Goal: Information Seeking & Learning: Learn about a topic

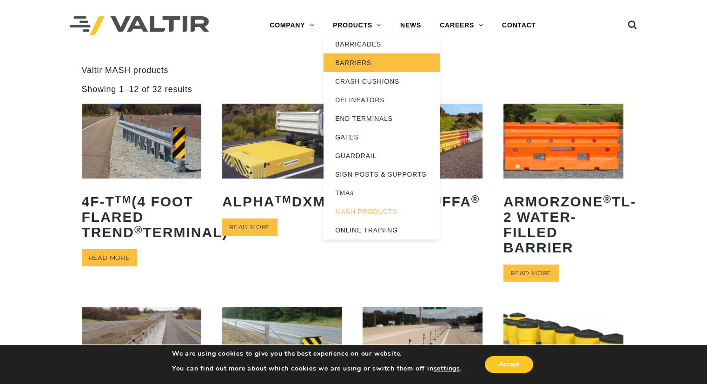
click at [366, 71] on link "BARRIERS" at bounding box center [382, 62] width 116 height 19
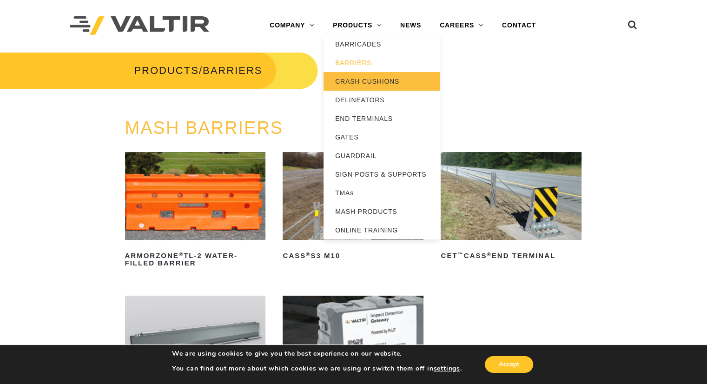
click at [361, 82] on link "CRASH CUSHIONS" at bounding box center [382, 81] width 116 height 19
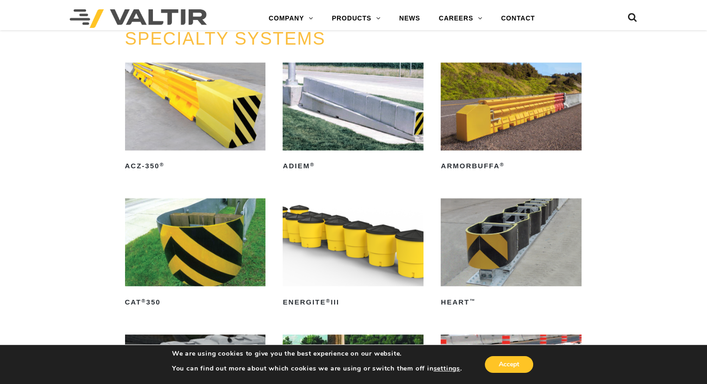
scroll to position [2919, 0]
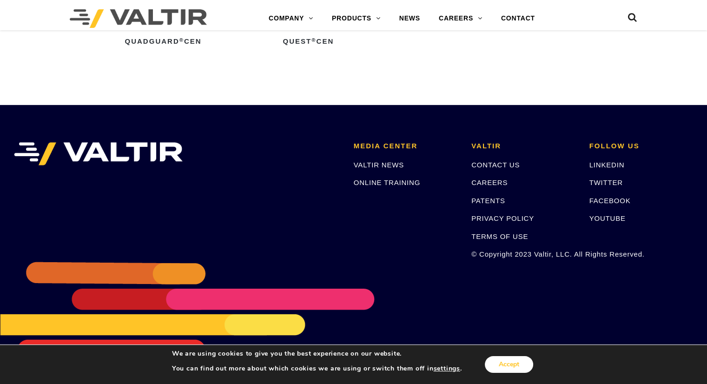
click at [509, 367] on button "Accept" at bounding box center [509, 364] width 48 height 17
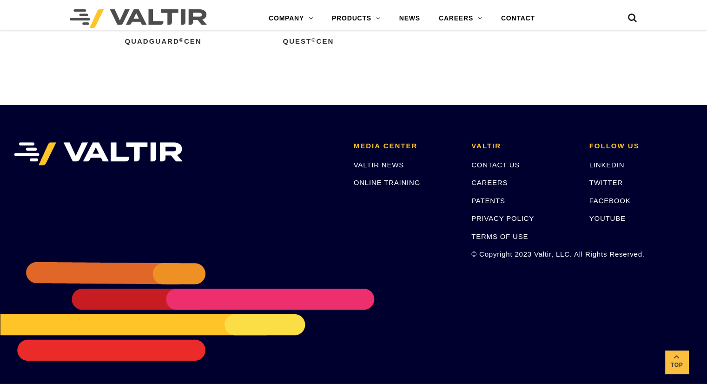
click at [498, 159] on p "CONTACT US" at bounding box center [523, 164] width 104 height 11
click at [503, 161] on link "CONTACT US" at bounding box center [495, 165] width 48 height 8
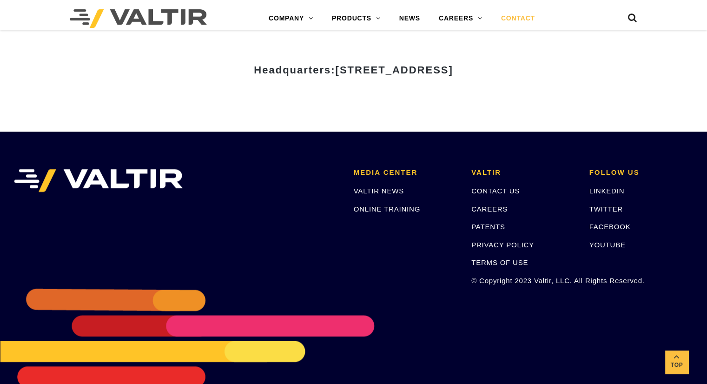
scroll to position [930, 0]
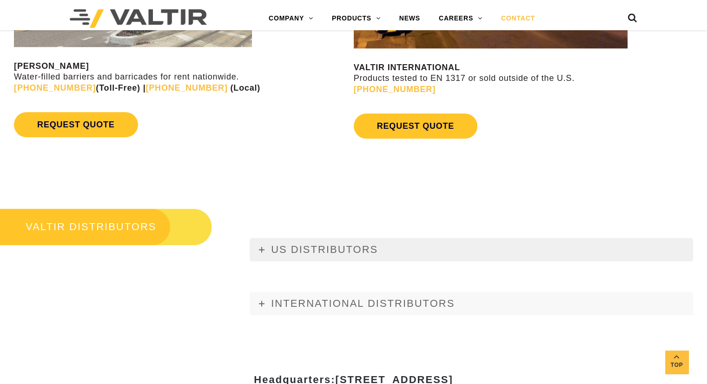
click at [297, 247] on span "US DISTRIBUTORS" at bounding box center [324, 250] width 107 height 12
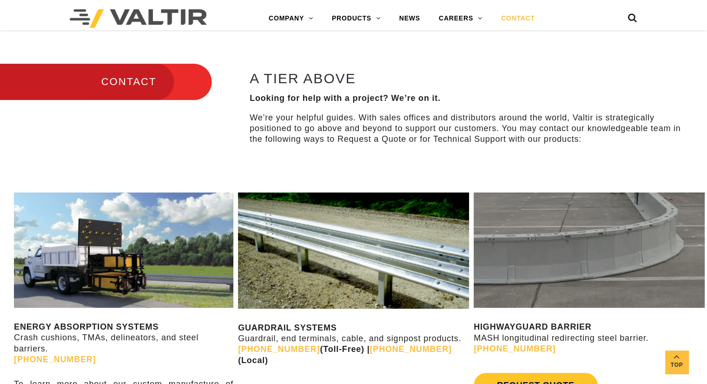
scroll to position [465, 0]
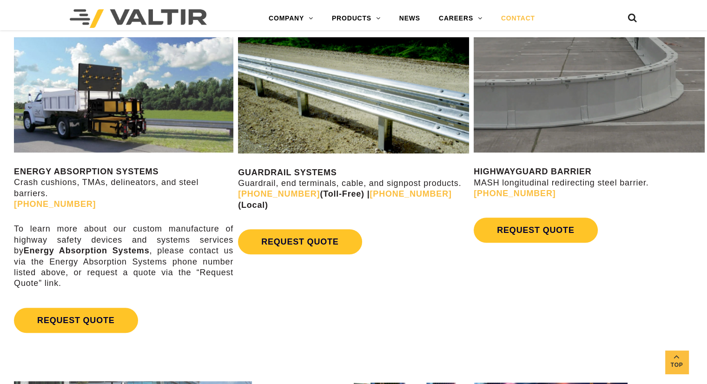
click at [435, 259] on div "GUARDRAIL SYSTEMS Guardrail, end terminals, cable, and signpost products. (888)…" at bounding box center [354, 151] width 236 height 244
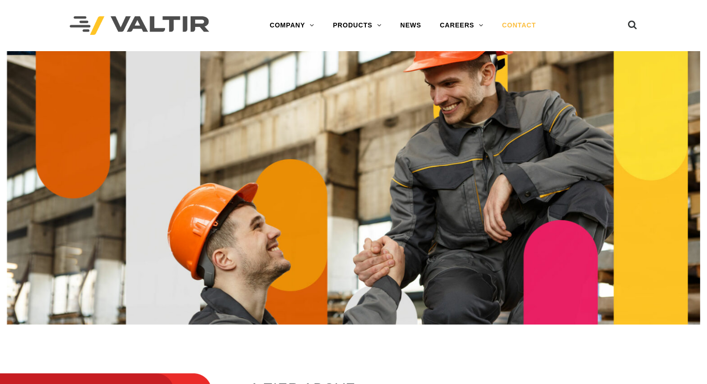
click at [179, 30] on img at bounding box center [139, 25] width 139 height 19
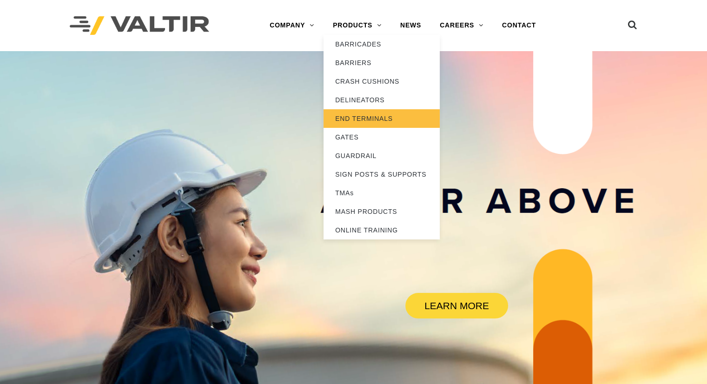
click at [364, 123] on link "END TERMINALS" at bounding box center [382, 118] width 116 height 19
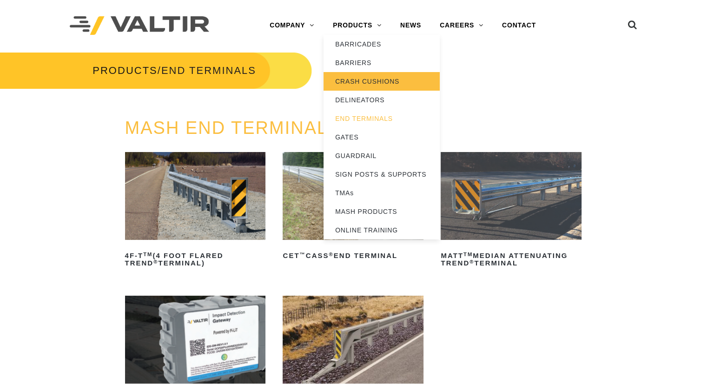
click at [382, 83] on link "CRASH CUSHIONS" at bounding box center [382, 81] width 116 height 19
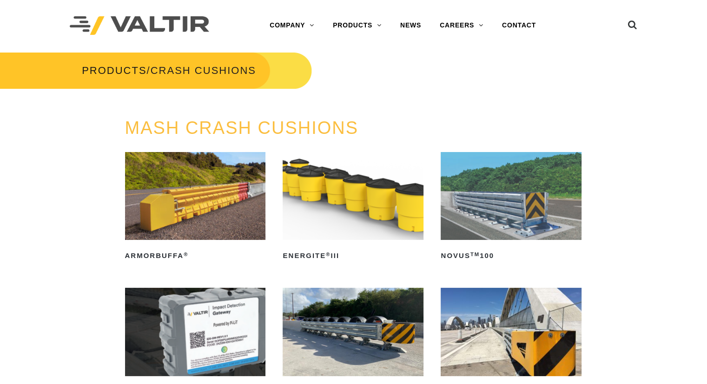
drag, startPoint x: 214, startPoint y: 200, endPoint x: 620, endPoint y: 163, distance: 408.0
click at [620, 163] on div "MASH CRASH CUSHIONS ArmorBuffa ® Read more ENERGITE ® III Read more NOVUS TM 10…" at bounding box center [353, 363] width 707 height 489
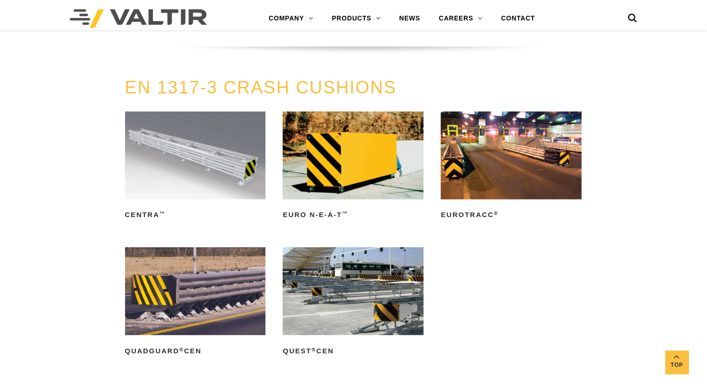
scroll to position [2919, 0]
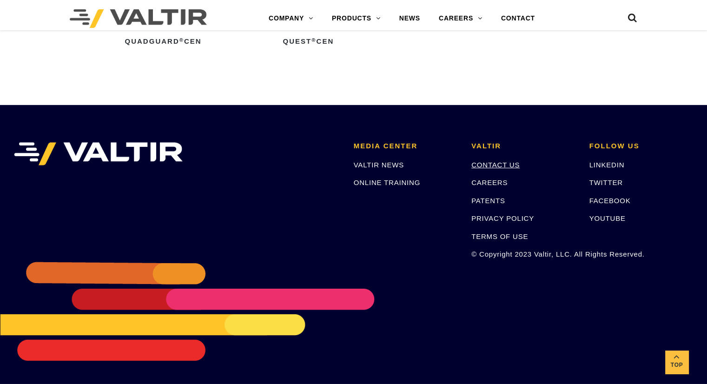
click at [508, 162] on link "CONTACT US" at bounding box center [495, 165] width 48 height 8
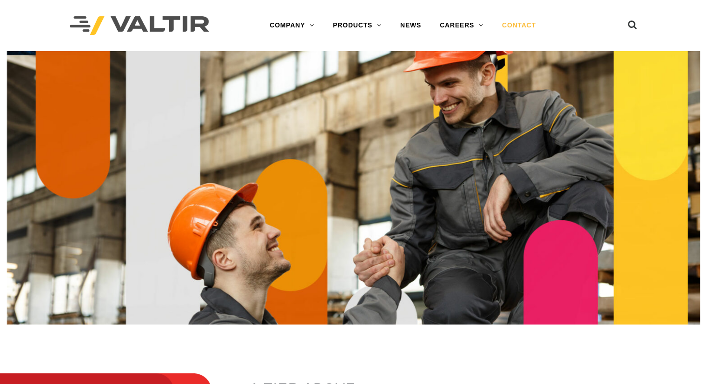
scroll to position [620, 0]
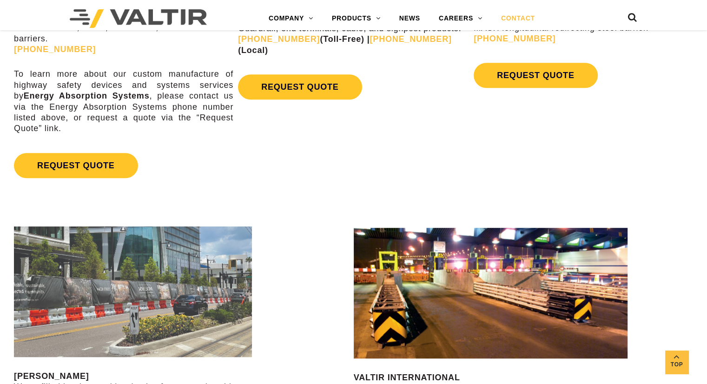
click at [503, 185] on div "ENERGY ABSORPTION SYSTEMS Crash cushions, TMAs, delineators, and steel barriers…" at bounding box center [353, 34] width 707 height 336
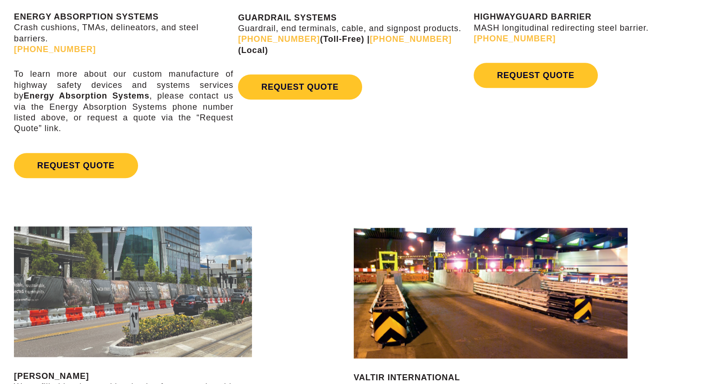
scroll to position [0, 0]
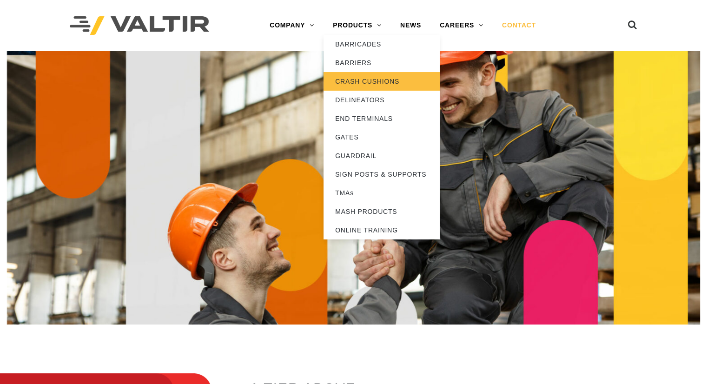
click at [360, 84] on link "CRASH CUSHIONS" at bounding box center [382, 81] width 116 height 19
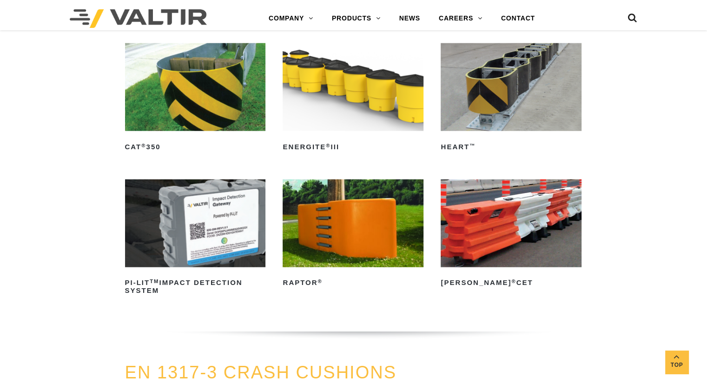
scroll to position [2169, 0]
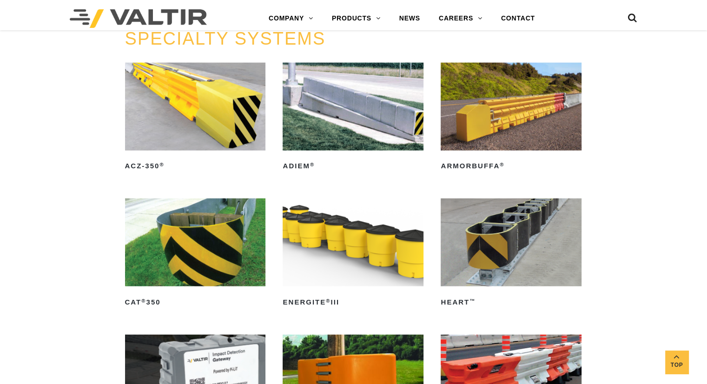
click at [200, 111] on img at bounding box center [195, 107] width 141 height 88
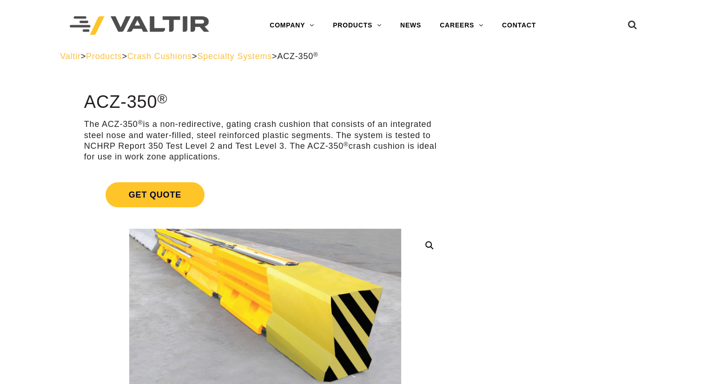
drag, startPoint x: 227, startPoint y: 160, endPoint x: 83, endPoint y: 91, distance: 160.1
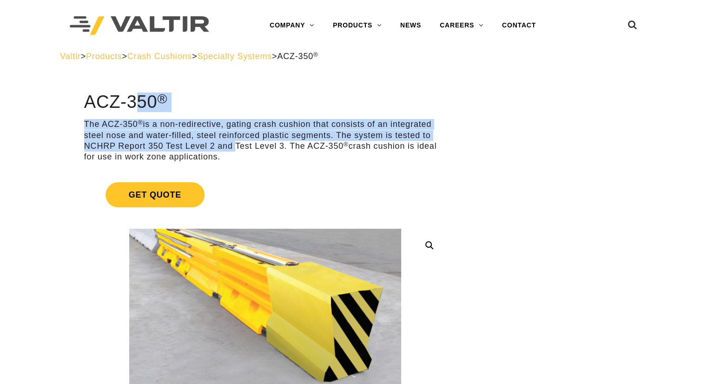
drag, startPoint x: 82, startPoint y: 95, endPoint x: 225, endPoint y: 146, distance: 152.5
click at [226, 146] on p "The ACZ-350 ® is a non-redirective, gating crash cushion that consists of an in…" at bounding box center [265, 141] width 362 height 44
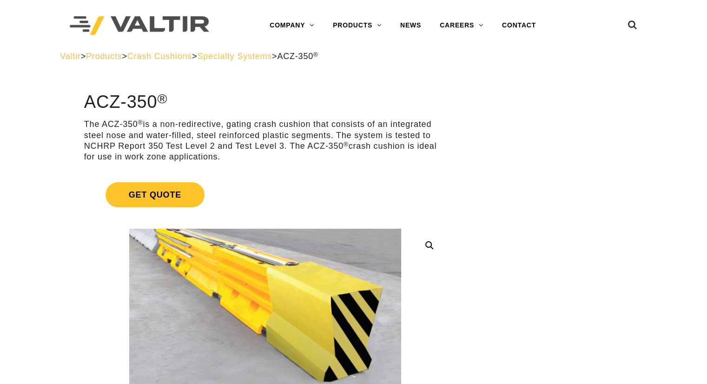
drag, startPoint x: 205, startPoint y: 140, endPoint x: 177, endPoint y: 121, distance: 33.9
click at [177, 121] on p "The ACZ-350 ® is a non-redirective, gating crash cushion that consists of an in…" at bounding box center [265, 141] width 362 height 44
drag, startPoint x: 226, startPoint y: 156, endPoint x: 182, endPoint y: 103, distance: 69.0
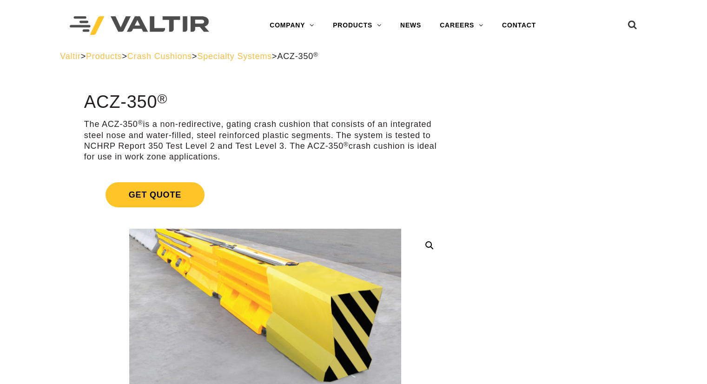
click at [182, 103] on h1 "ACZ-350 ®" at bounding box center [265, 103] width 362 height 20
click at [275, 156] on p "The ACZ-350 ® is a non-redirective, gating crash cushion that consists of an in…" at bounding box center [265, 141] width 362 height 44
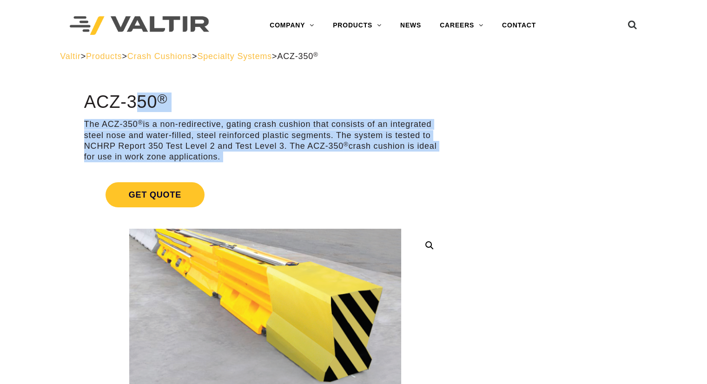
drag, startPoint x: 275, startPoint y: 156, endPoint x: 97, endPoint y: 100, distance: 186.6
click at [97, 100] on h1 "ACZ-350 ®" at bounding box center [265, 103] width 362 height 20
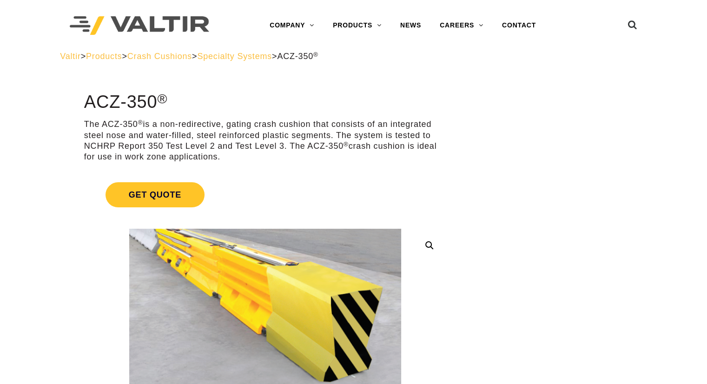
drag, startPoint x: 126, startPoint y: 99, endPoint x: 120, endPoint y: 100, distance: 6.1
click at [120, 100] on h1 "ACZ-350 ®" at bounding box center [265, 103] width 362 height 20
drag, startPoint x: 120, startPoint y: 100, endPoint x: 127, endPoint y: 101, distance: 6.6
click at [127, 101] on h1 "ACZ-350 ®" at bounding box center [265, 103] width 362 height 20
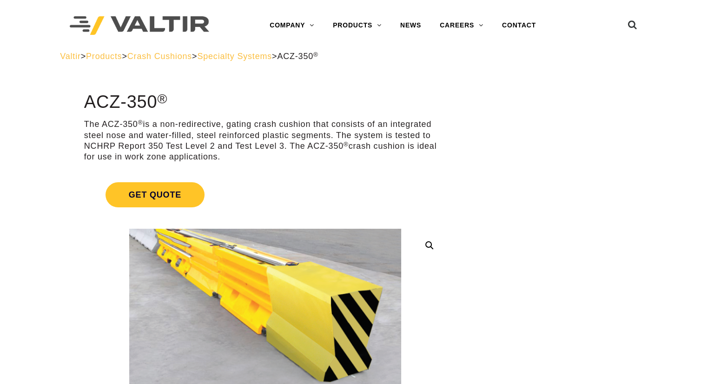
click at [127, 101] on h1 "ACZ-350 ®" at bounding box center [265, 103] width 362 height 20
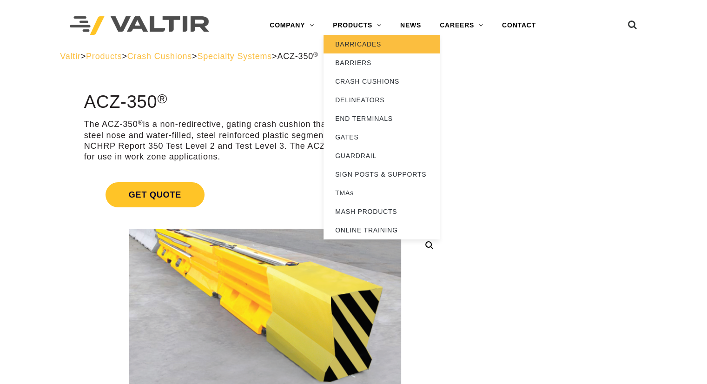
click at [377, 45] on link "BARRICADES" at bounding box center [382, 44] width 116 height 19
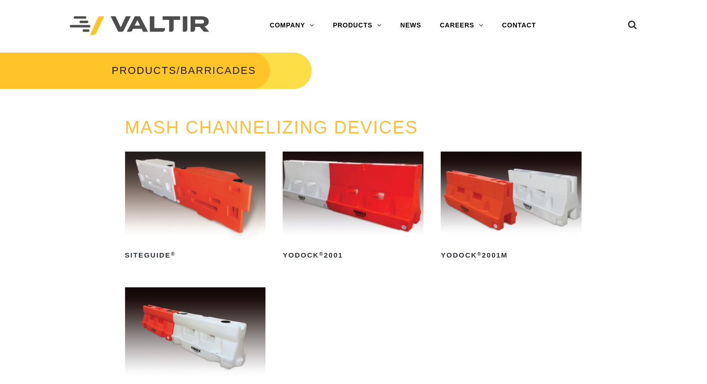
click at [651, 209] on div "MASH CHANNELIZING DEVICES SiteGuide ® Read more Yodock ® 2001 Read more Yodock …" at bounding box center [353, 290] width 707 height 345
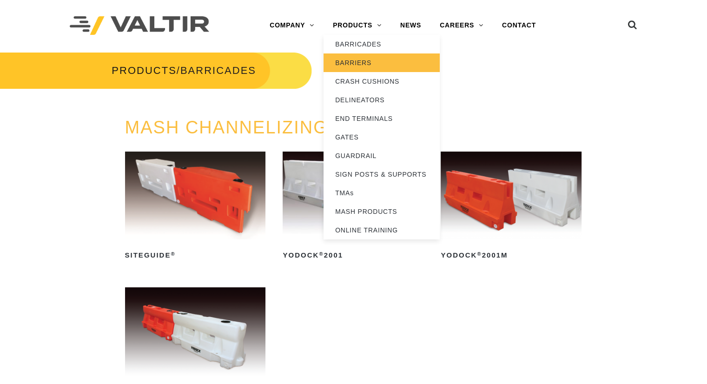
click at [376, 66] on link "BARRIERS" at bounding box center [382, 62] width 116 height 19
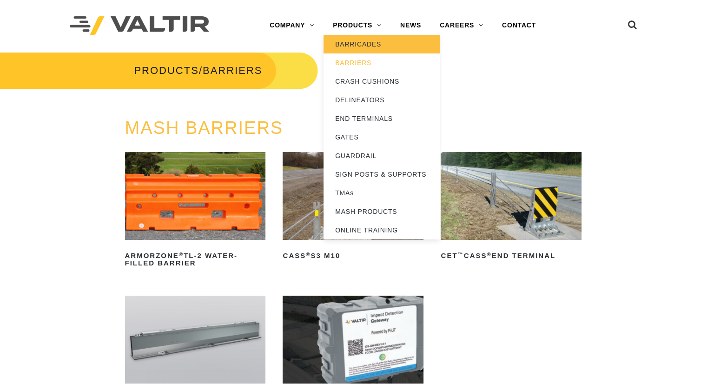
click at [363, 49] on link "BARRICADES" at bounding box center [382, 44] width 116 height 19
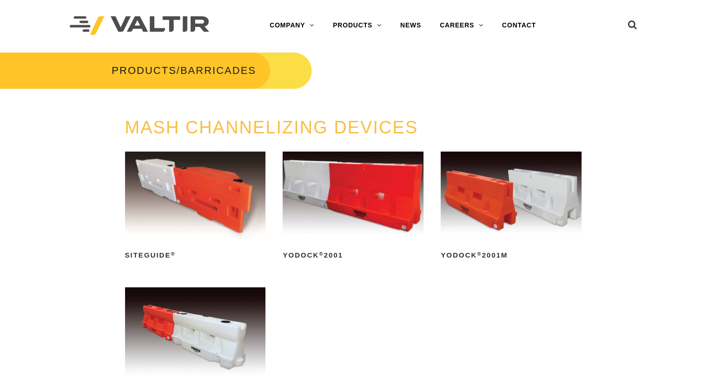
click at [628, 110] on div "PRODUCTS / BARRICADES" at bounding box center [353, 84] width 721 height 67
click at [387, 72] on div "PRODUCTS / BARRICADES" at bounding box center [353, 84] width 721 height 67
